Goal: Navigation & Orientation: Find specific page/section

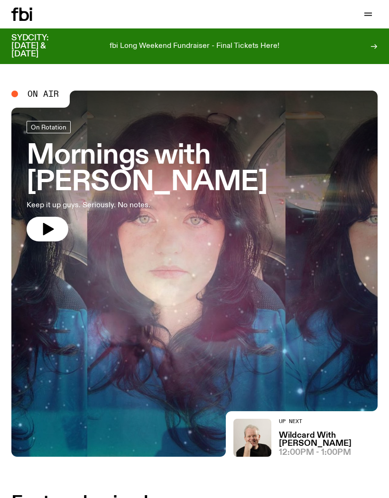
click at [371, 20] on button "button" at bounding box center [368, 14] width 19 height 13
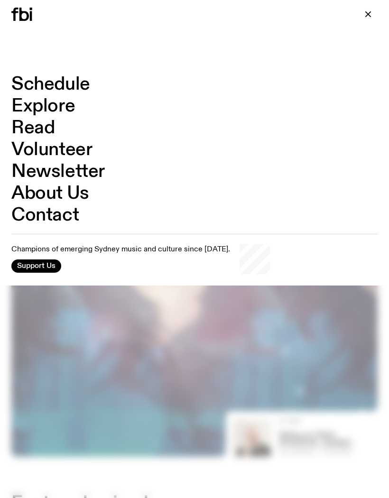
click at [58, 86] on link "Schedule" at bounding box center [50, 84] width 79 height 18
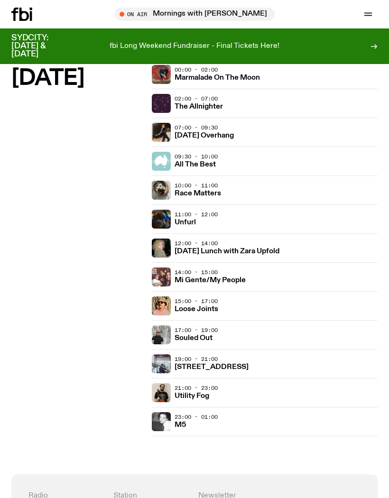
scroll to position [2081, 0]
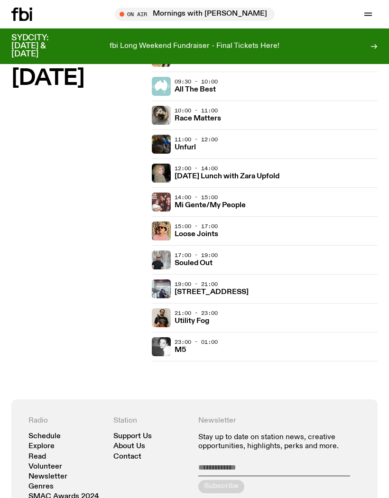
click at [202, 231] on h3 "Loose Joints" at bounding box center [197, 234] width 44 height 7
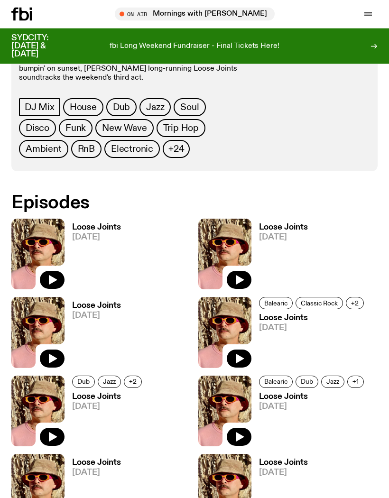
scroll to position [388, 0]
click at [56, 287] on button "button" at bounding box center [52, 280] width 25 height 18
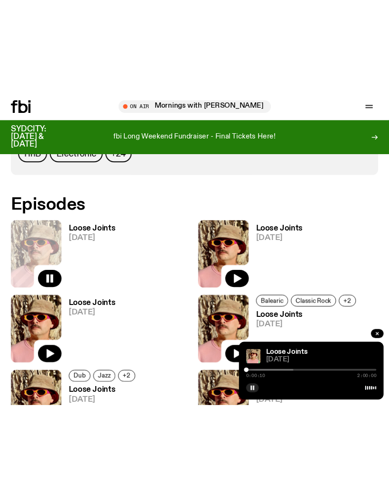
scroll to position [408, 0]
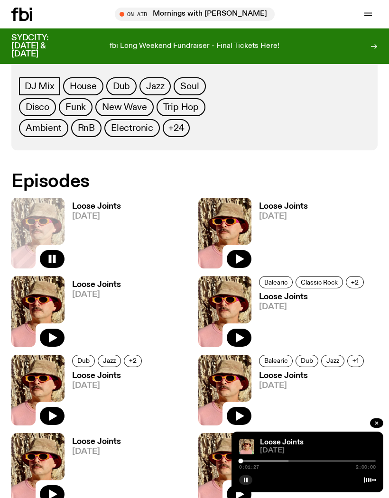
click at [243, 462] on div at bounding box center [220, 461] width 137 height 2
click at [273, 462] on div at bounding box center [229, 461] width 137 height 2
click at [321, 462] on div at bounding box center [282, 461] width 137 height 2
click at [350, 462] on div at bounding box center [307, 461] width 137 height 2
click at [365, 462] on div at bounding box center [307, 461] width 137 height 2
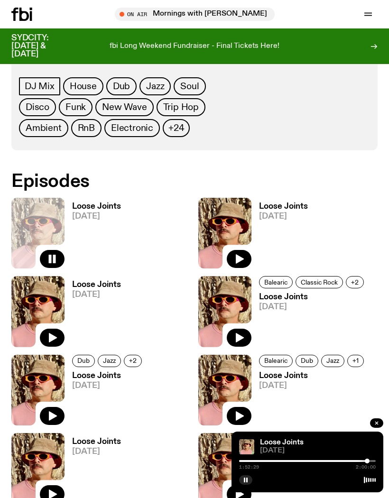
click at [31, 18] on icon at bounding box center [31, 15] width 2 height 9
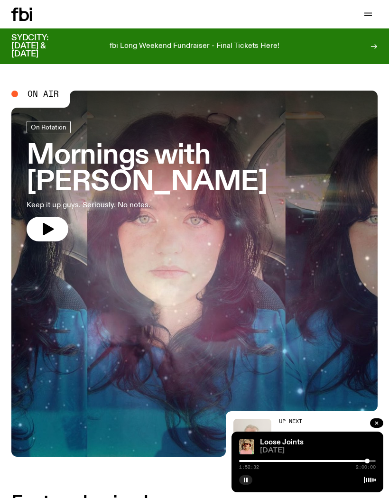
click at [377, 16] on button "button" at bounding box center [368, 14] width 19 height 13
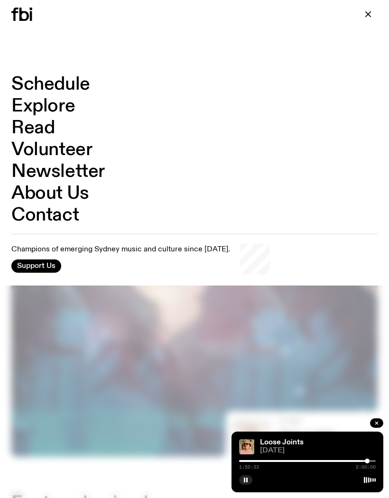
click at [46, 85] on link "Schedule" at bounding box center [50, 84] width 79 height 18
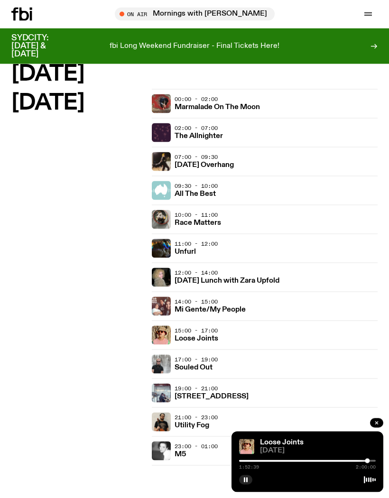
scroll to position [1978, 0]
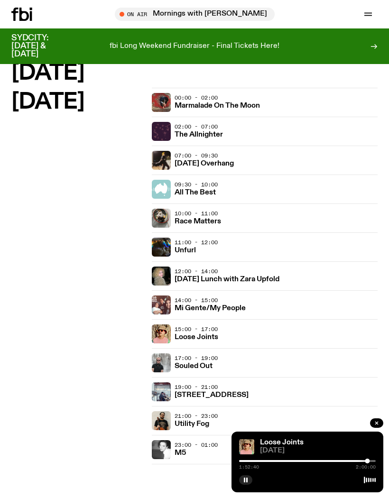
click at [188, 364] on h3 "Souled Out" at bounding box center [194, 366] width 38 height 7
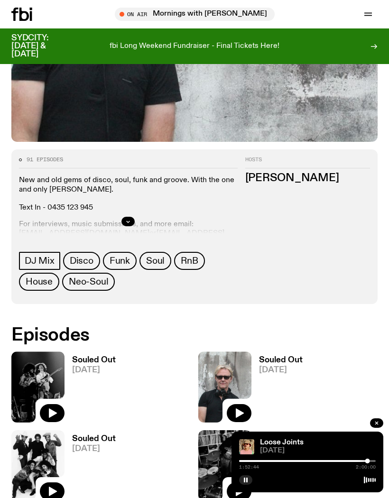
scroll to position [267, 0]
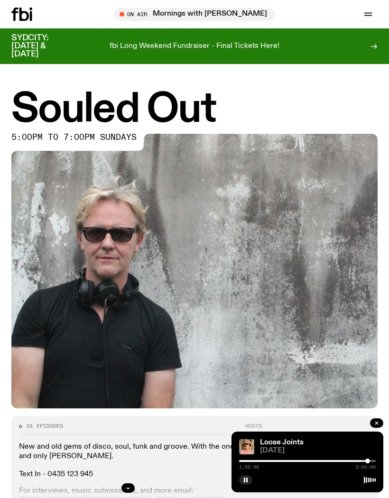
scroll to position [267, 0]
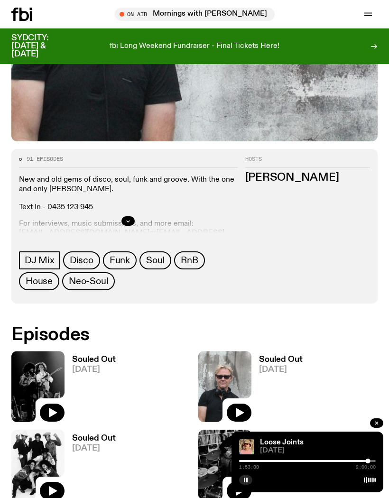
click at [63, 404] on div at bounding box center [52, 413] width 25 height 19
click at [57, 412] on icon "button" at bounding box center [51, 412] width 11 height 11
